Goal: Complete application form: Complete application form

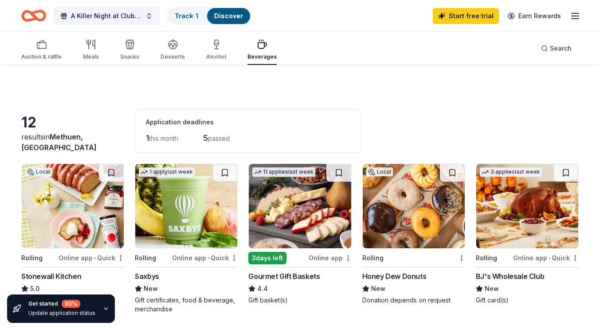
scroll to position [44, 0]
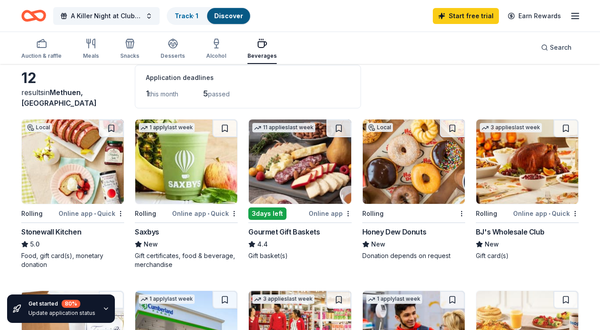
click at [314, 182] on img at bounding box center [300, 161] width 102 height 84
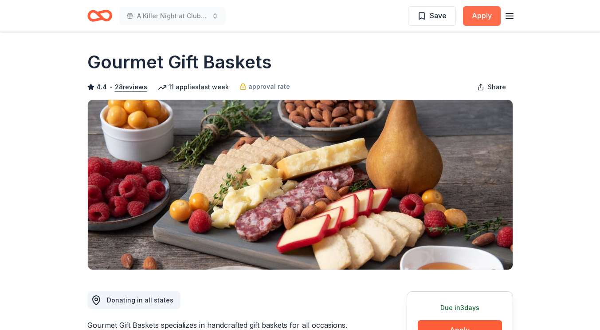
click at [475, 19] on button "Apply" at bounding box center [482, 16] width 38 height 20
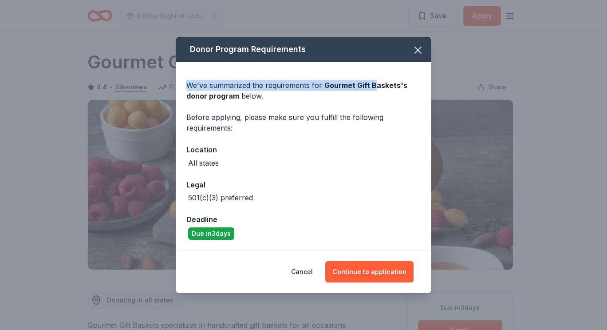
drag, startPoint x: 352, startPoint y: 51, endPoint x: 373, endPoint y: 84, distance: 39.5
click at [373, 84] on div "Donor Program Requirements We've summarized the requirements for Gourmet Gift B…" at bounding box center [304, 143] width 256 height 213
click at [414, 51] on icon "button" at bounding box center [418, 50] width 12 height 12
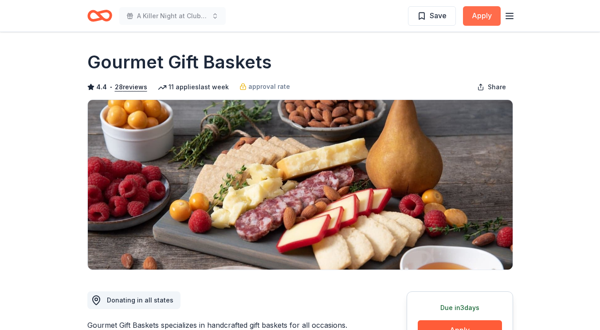
click at [485, 15] on button "Apply" at bounding box center [482, 16] width 38 height 20
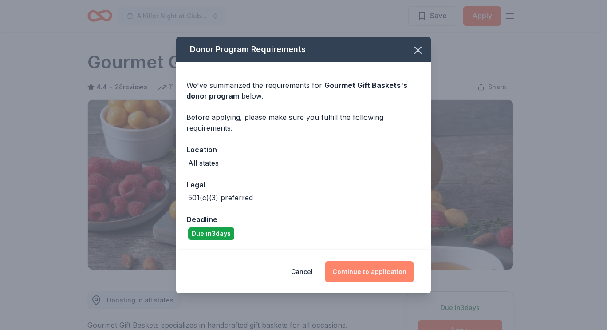
click at [389, 275] on button "Continue to application" at bounding box center [369, 271] width 88 height 21
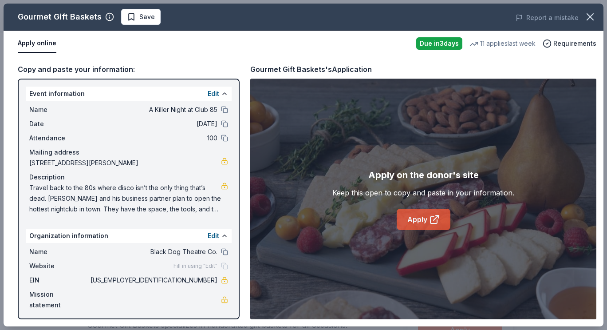
click at [438, 220] on icon at bounding box center [434, 219] width 11 height 11
